Goal: Transaction & Acquisition: Book appointment/travel/reservation

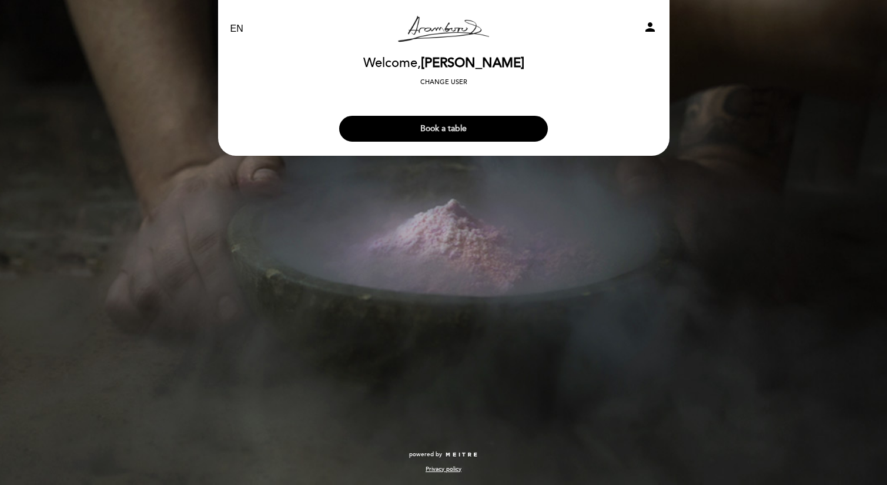
click at [453, 121] on button "Book a table" at bounding box center [443, 129] width 209 height 26
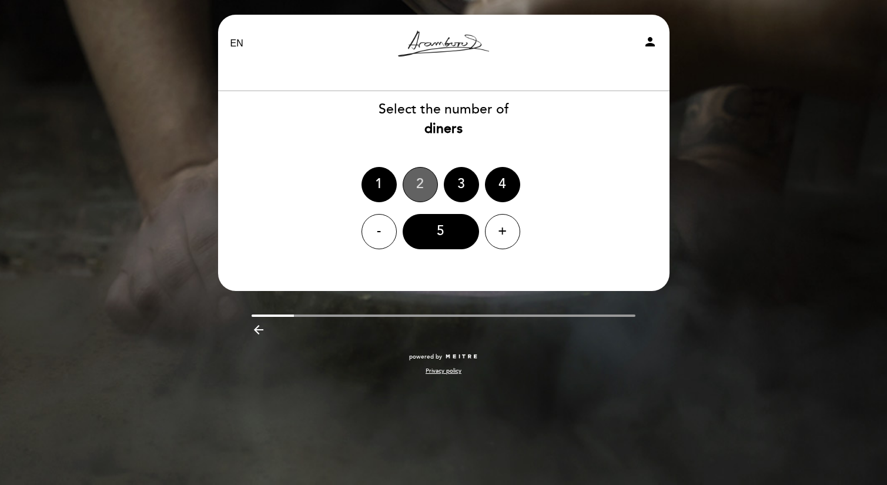
click at [432, 182] on div "2" at bounding box center [420, 184] width 35 height 35
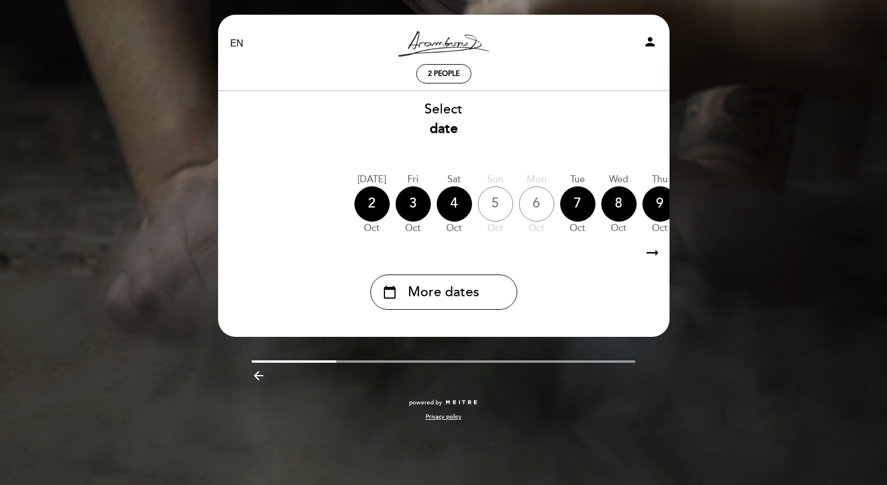
click at [650, 255] on icon "arrow_right_alt" at bounding box center [653, 252] width 18 height 25
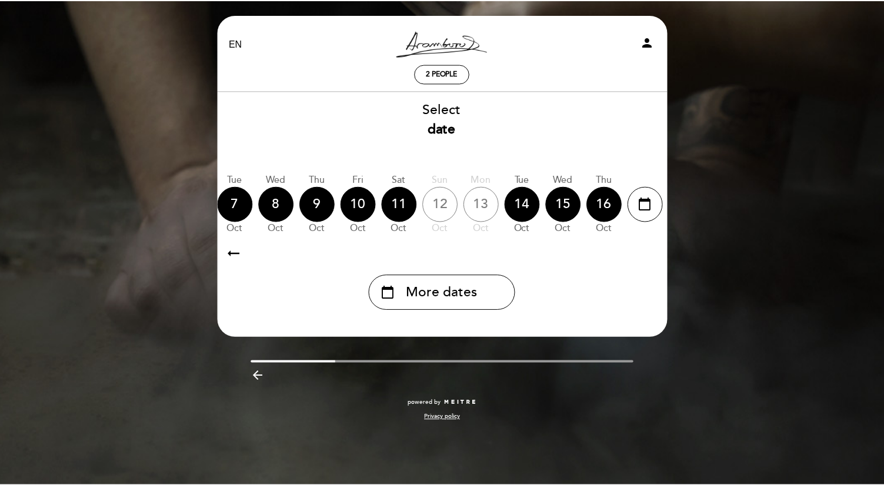
scroll to position [0, 343]
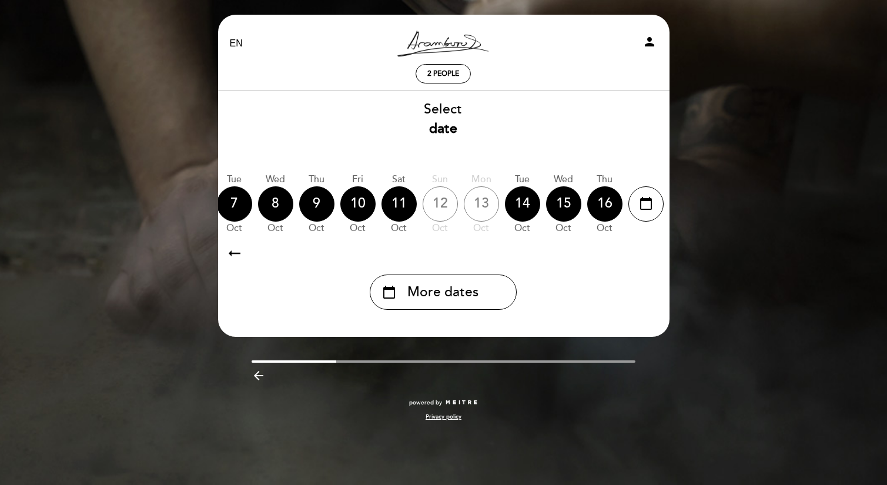
click at [650, 255] on icon "arrow_right_alt" at bounding box center [652, 252] width 18 height 25
click at [643, 215] on div "calendar_today" at bounding box center [646, 203] width 35 height 35
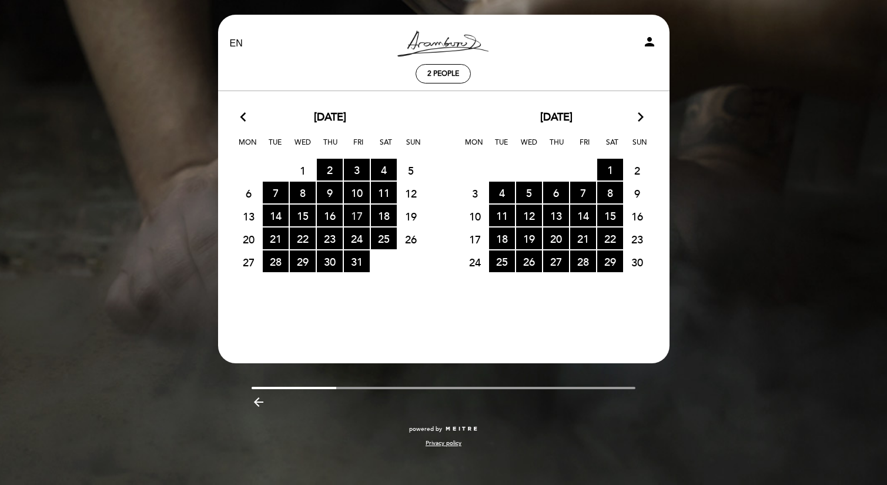
click at [359, 220] on span "17 RESERVATIONS AVAILABLE" at bounding box center [357, 216] width 26 height 22
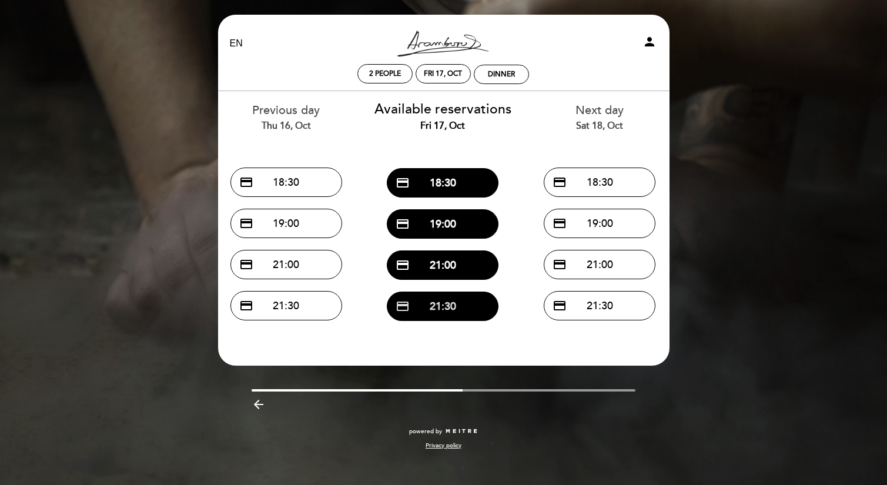
click at [451, 312] on button "credit_card 21:30" at bounding box center [443, 306] width 112 height 29
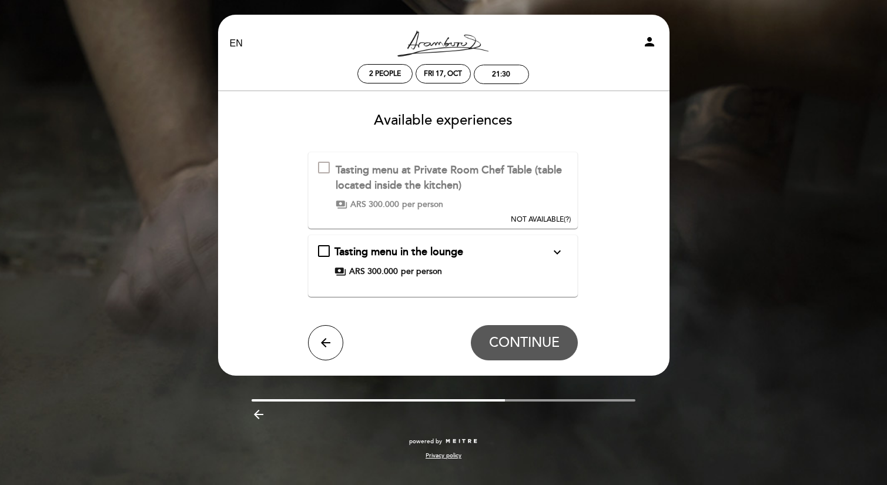
click at [541, 218] on span "NOT AVAILABLE" at bounding box center [537, 219] width 53 height 9
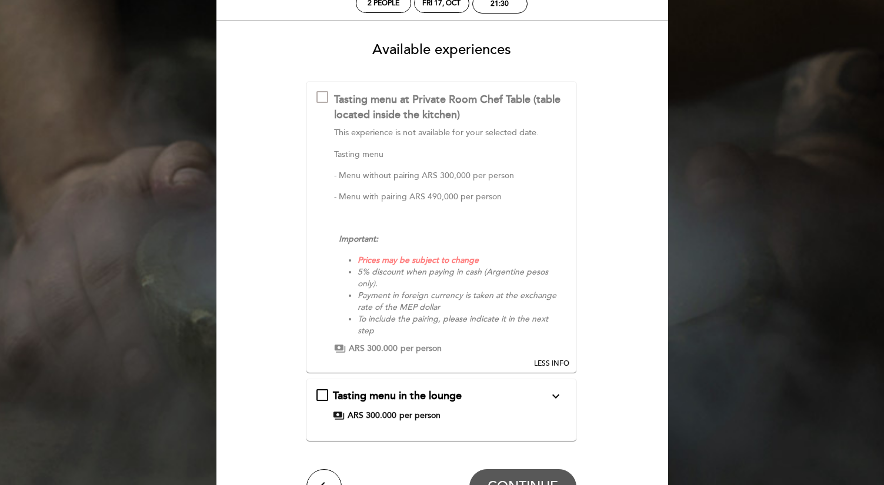
scroll to position [91, 0]
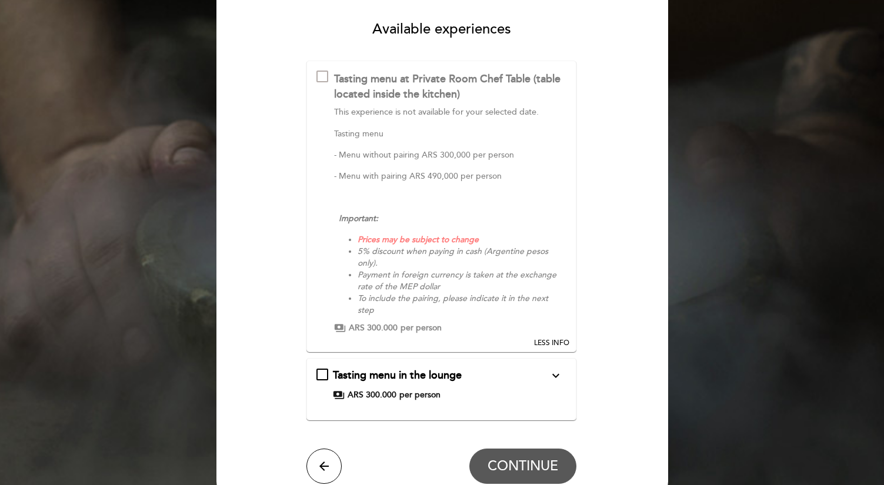
click at [557, 380] on icon "expand_more" at bounding box center [556, 376] width 14 height 14
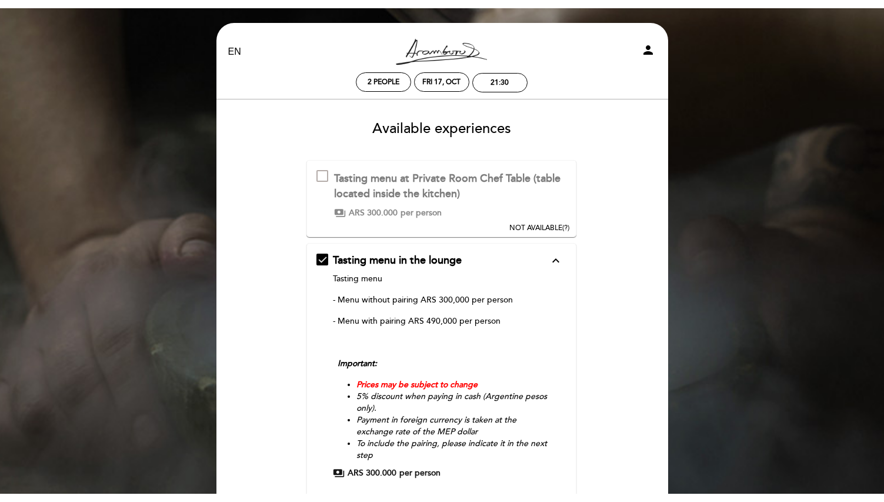
scroll to position [0, 0]
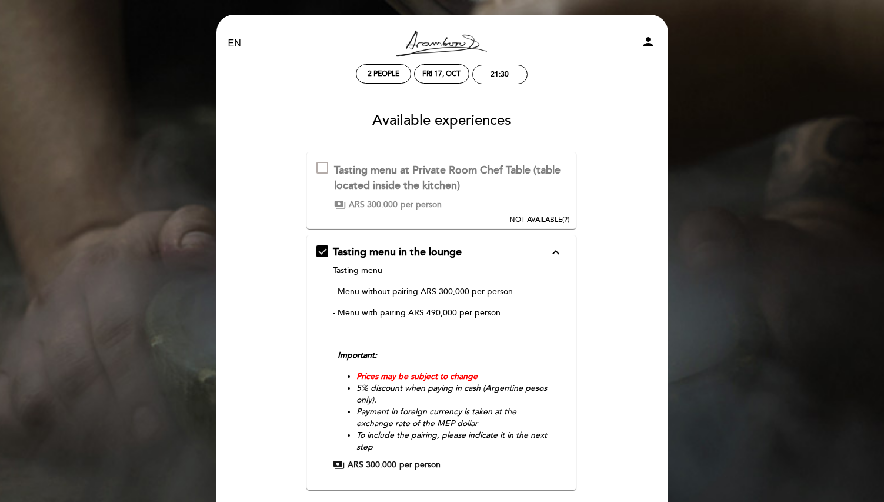
click at [450, 6] on div "EN ES PT [PERSON_NAME] Resto person 2 people Fri 17, Oct 21:30 Welcome Welcome,…" at bounding box center [442, 332] width 469 height 665
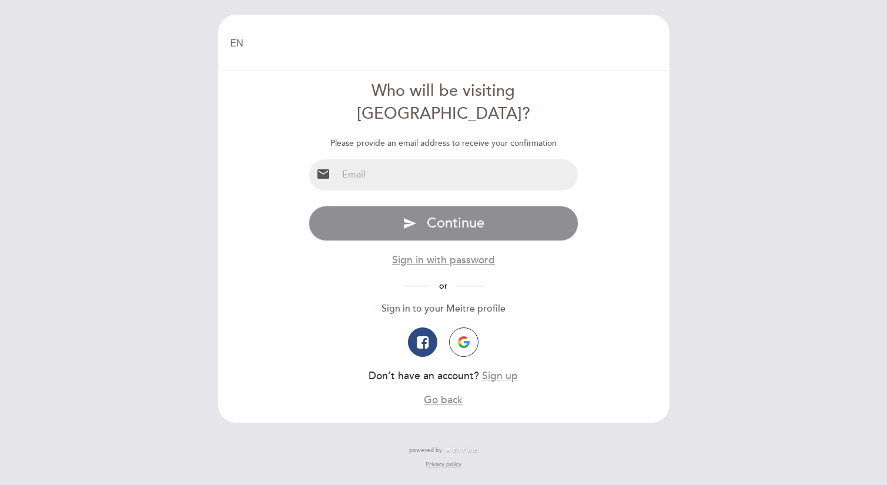
type input "ivalenting@outlook.com"
click at [443, 206] on button "send Continue" at bounding box center [444, 223] width 270 height 35
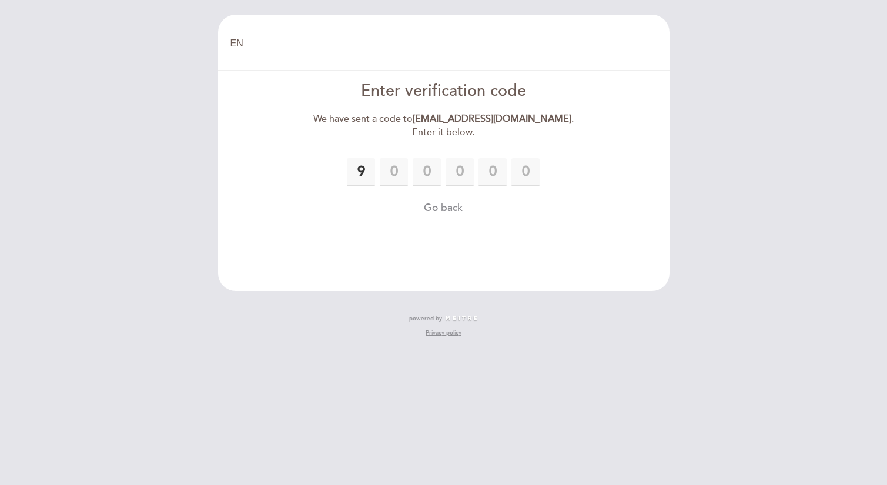
type input "9"
type input "4"
type input "8"
type input "4"
type input "7"
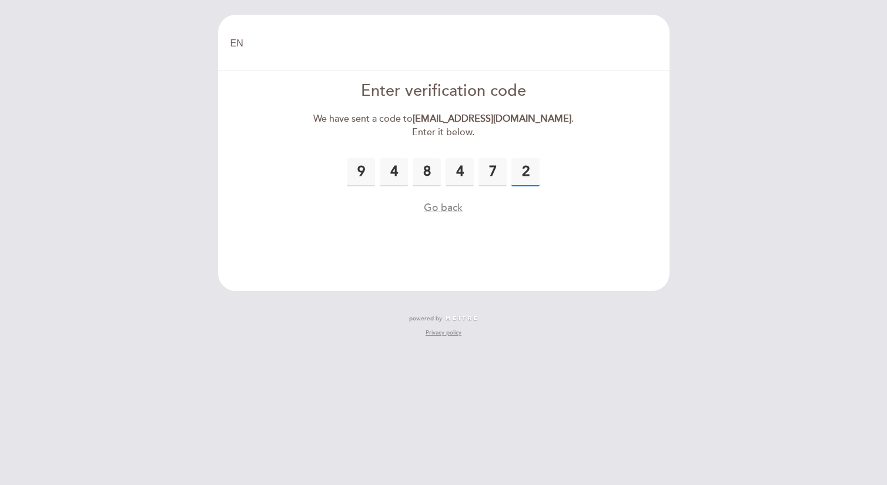
type input "2"
